Goal: Obtain resource: Obtain resource

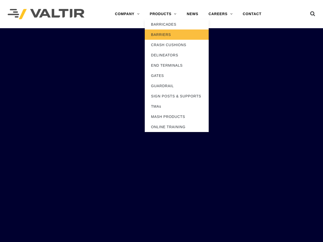
click at [159, 32] on link "BARRIERS" at bounding box center [177, 34] width 64 height 10
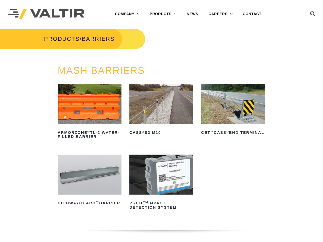
click at [106, 156] on img at bounding box center [90, 174] width 64 height 40
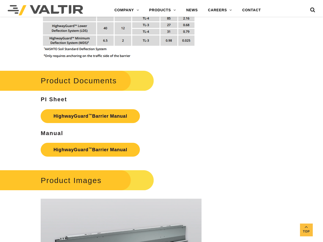
scroll to position [614, 0]
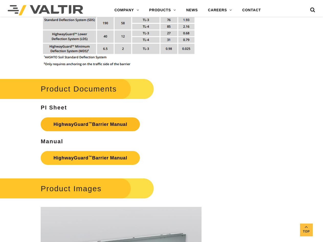
click at [93, 123] on link "HighwayGuard ™ Barrier Manual" at bounding box center [90, 124] width 99 height 14
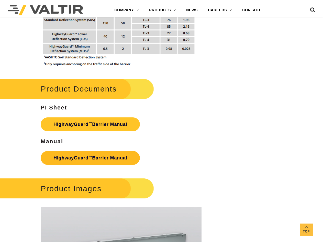
click at [104, 156] on link "HighwayGuard ™ Barrier Manual" at bounding box center [90, 158] width 99 height 14
